Goal: Task Accomplishment & Management: Manage account settings

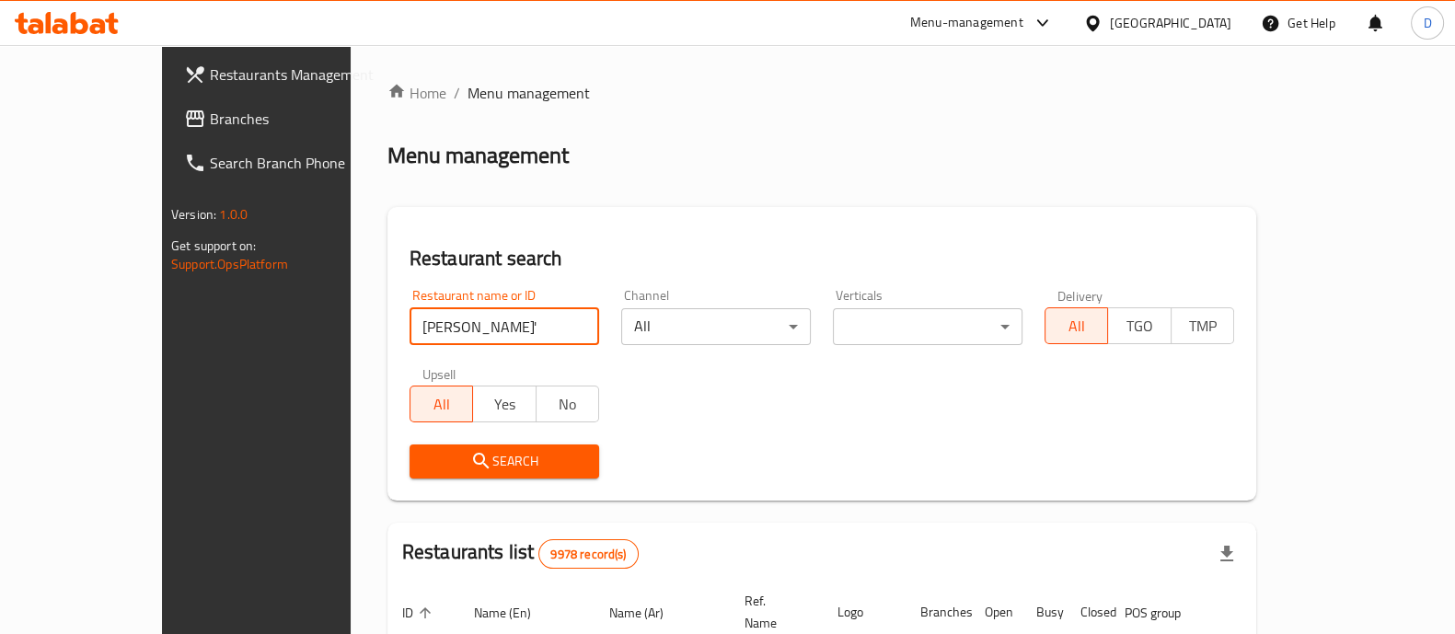
type input "[PERSON_NAME]'s Baclava"
click button "Search" at bounding box center [504, 461] width 190 height 34
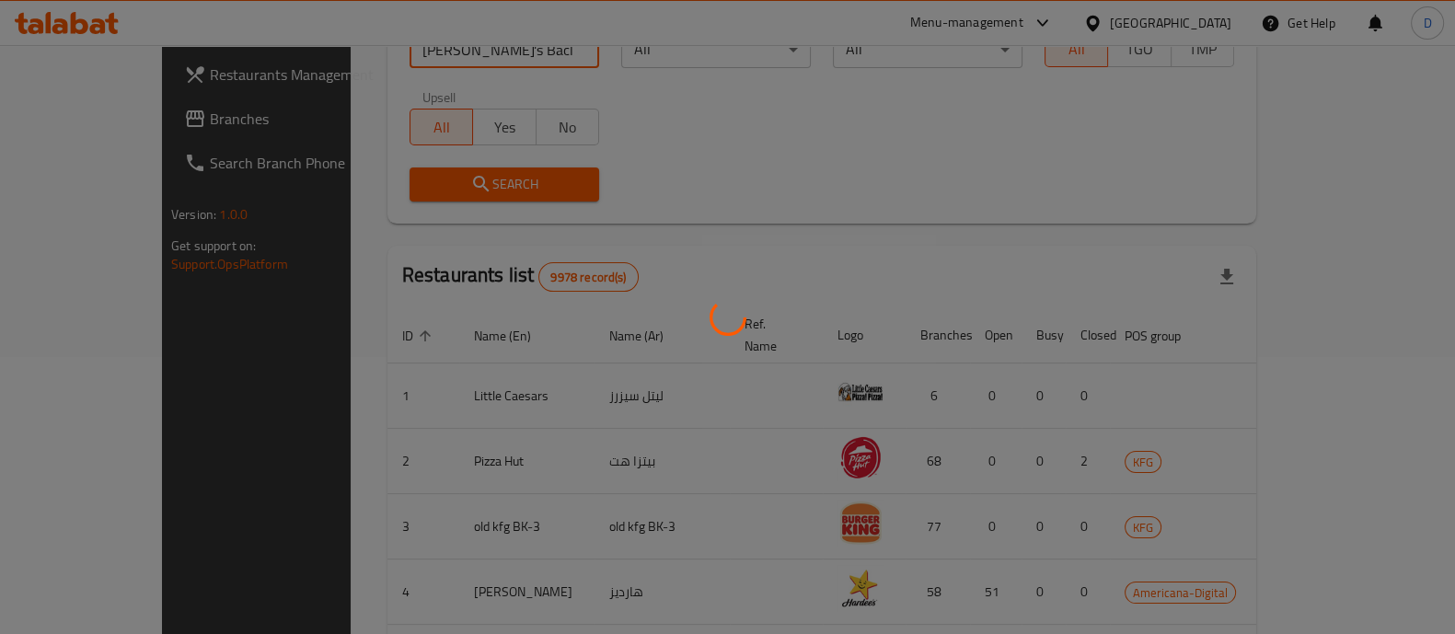
scroll to position [114, 0]
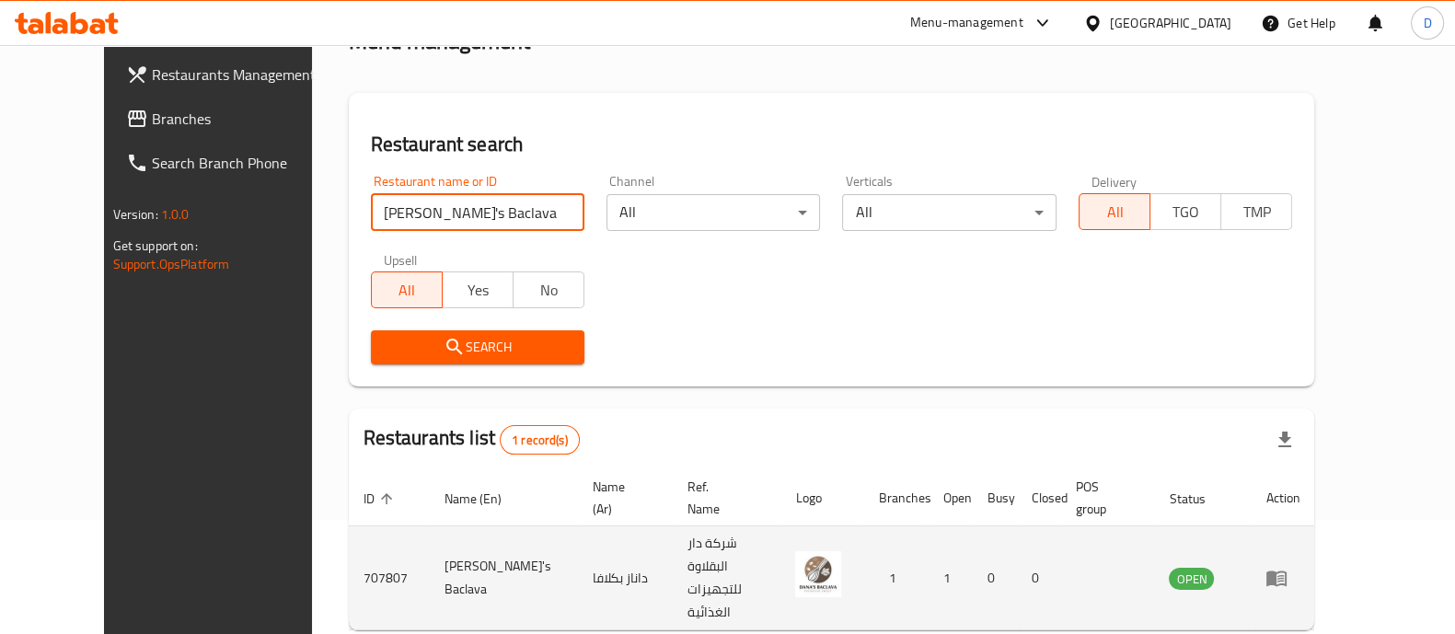
click at [1286, 571] on icon "enhanced table" at bounding box center [1276, 579] width 20 height 16
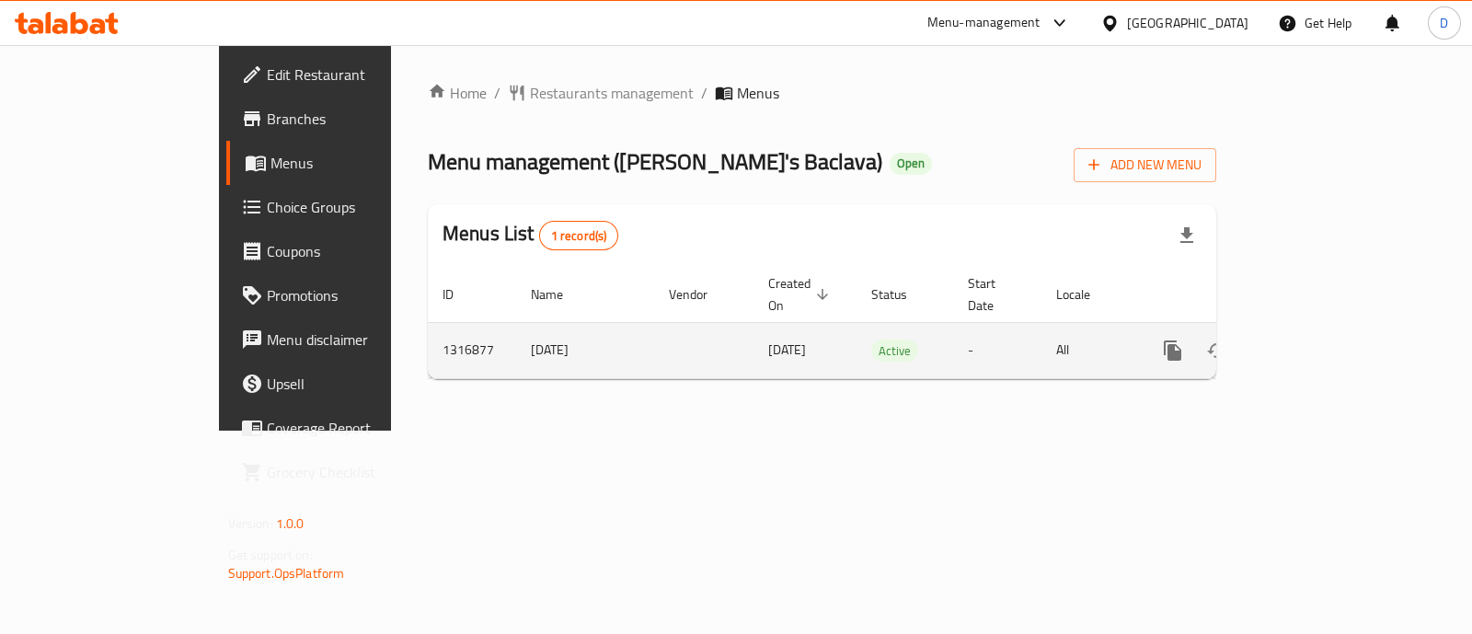
click at [1317, 340] on icon "enhanced table" at bounding box center [1306, 351] width 22 height 22
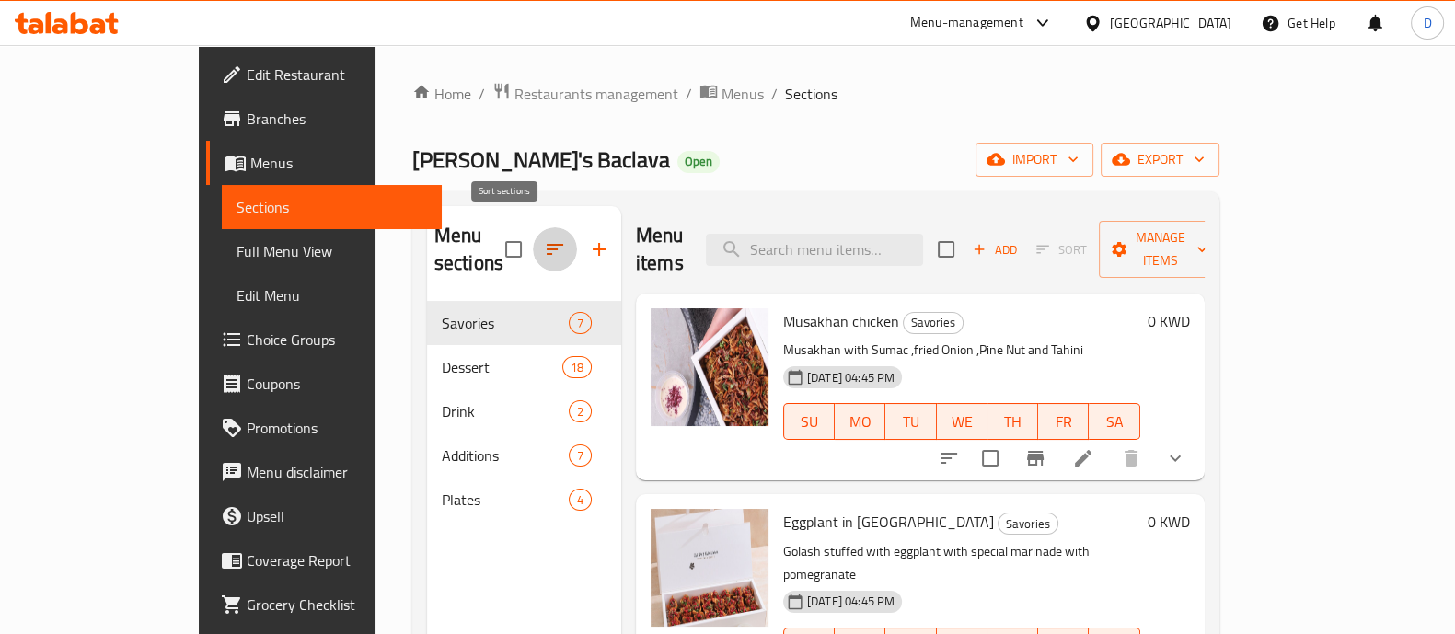
click at [544, 238] on icon "button" at bounding box center [555, 249] width 22 height 22
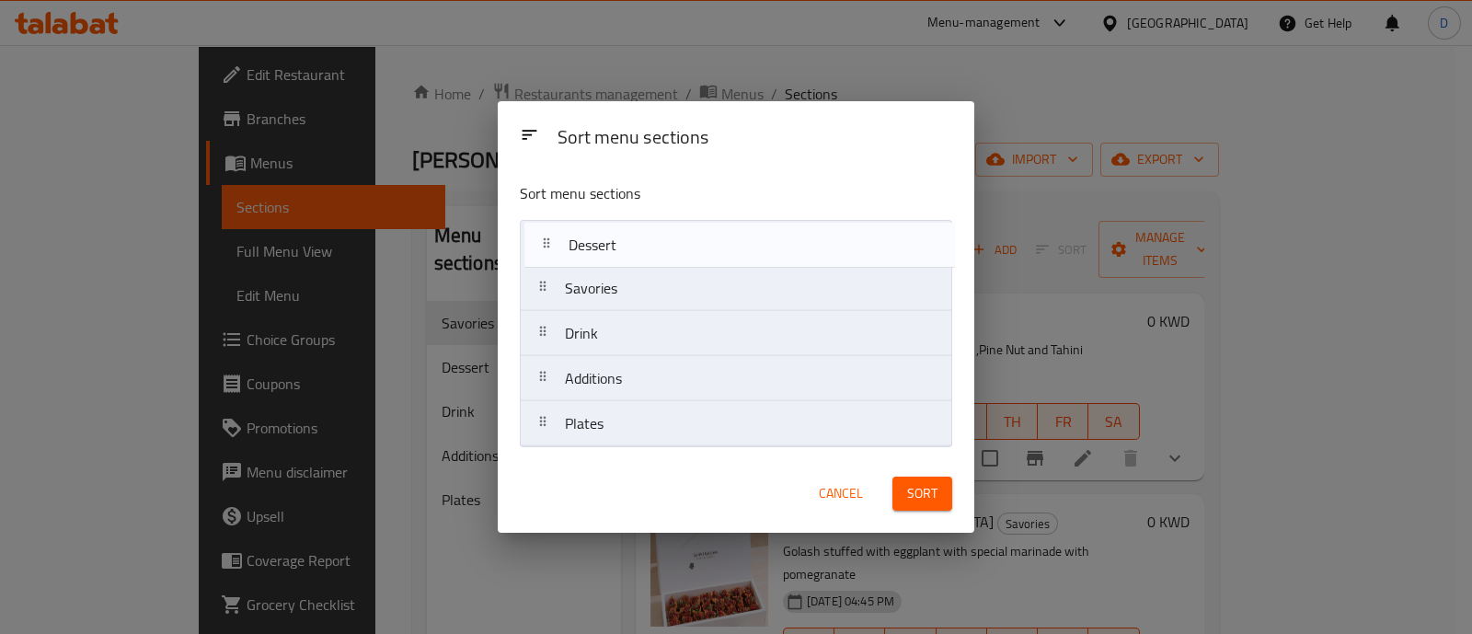
drag, startPoint x: 635, startPoint y: 303, endPoint x: 639, endPoint y: 252, distance: 50.8
click at [639, 252] on nav "Savories Dessert Drink Additions Plates" at bounding box center [736, 333] width 432 height 227
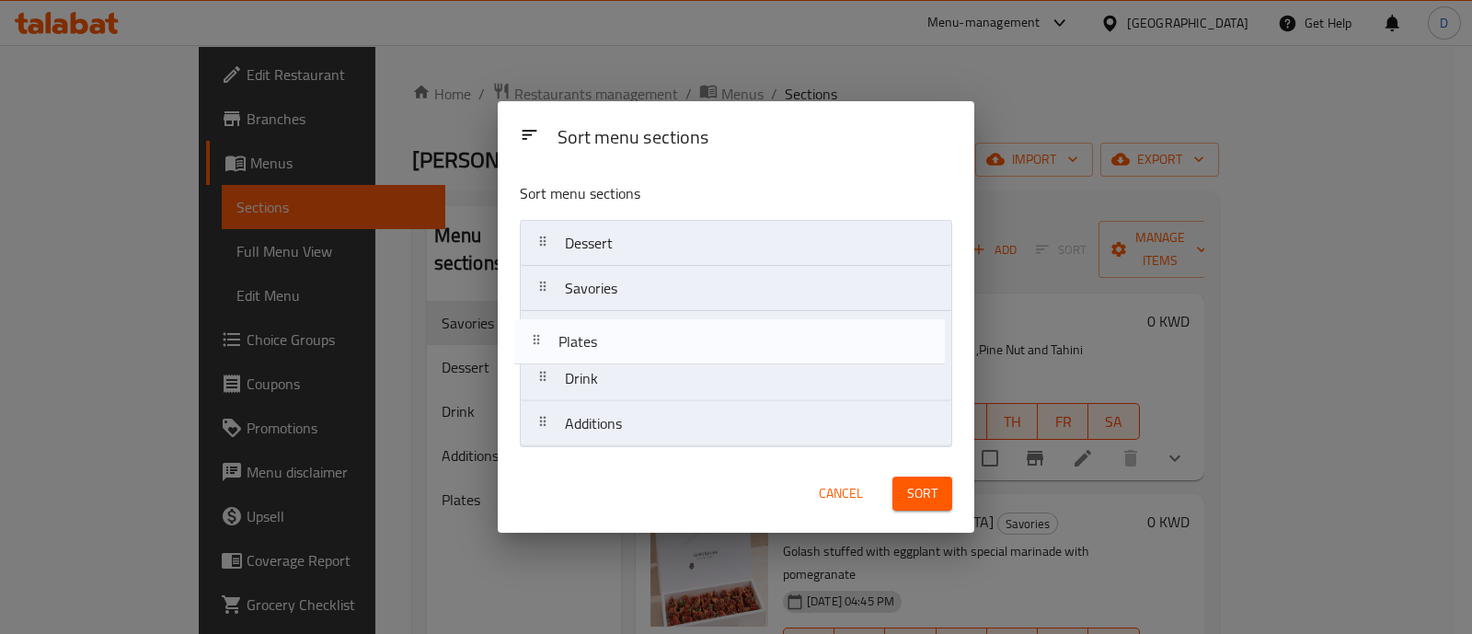
drag, startPoint x: 617, startPoint y: 444, endPoint x: 610, endPoint y: 352, distance: 91.4
click at [610, 352] on nav "Dessert Savories Drink Additions Plates" at bounding box center [736, 333] width 432 height 227
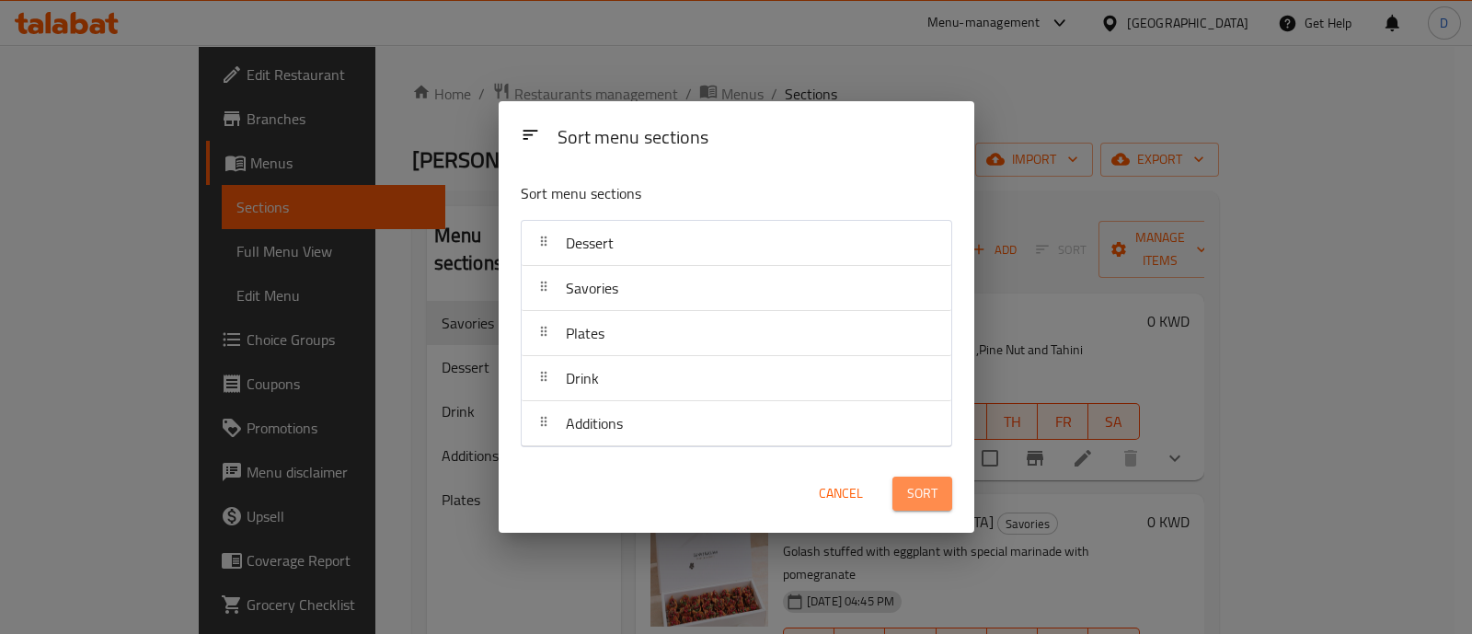
click at [943, 489] on button "Sort" at bounding box center [923, 494] width 60 height 34
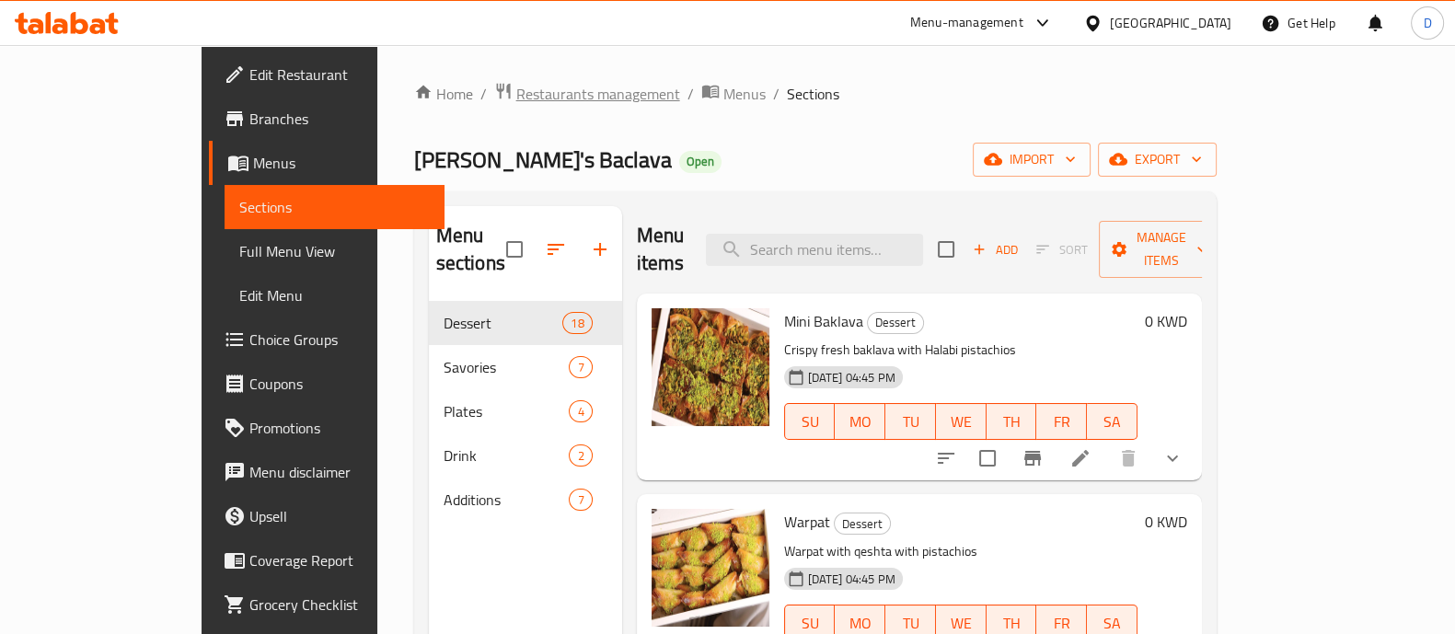
click at [516, 92] on span "Restaurants management" at bounding box center [598, 94] width 164 height 22
